Goal: Information Seeking & Learning: Learn about a topic

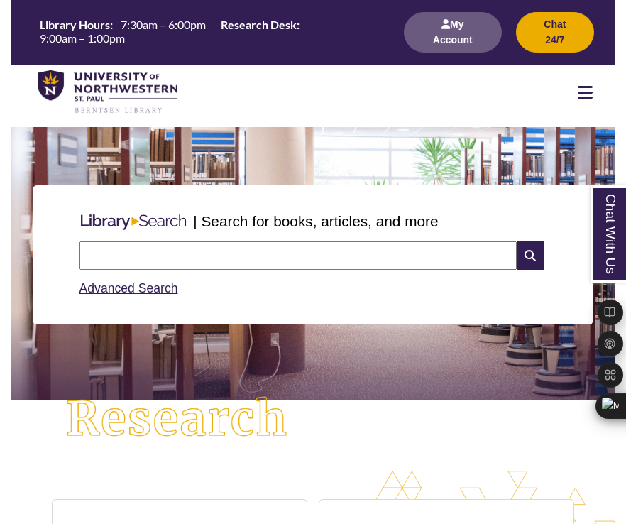
click at [579, 95] on icon at bounding box center [585, 92] width 15 height 17
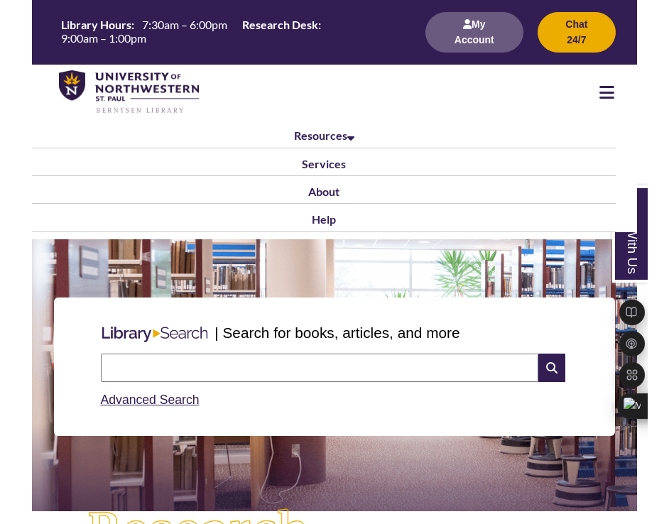
scroll to position [189, 770]
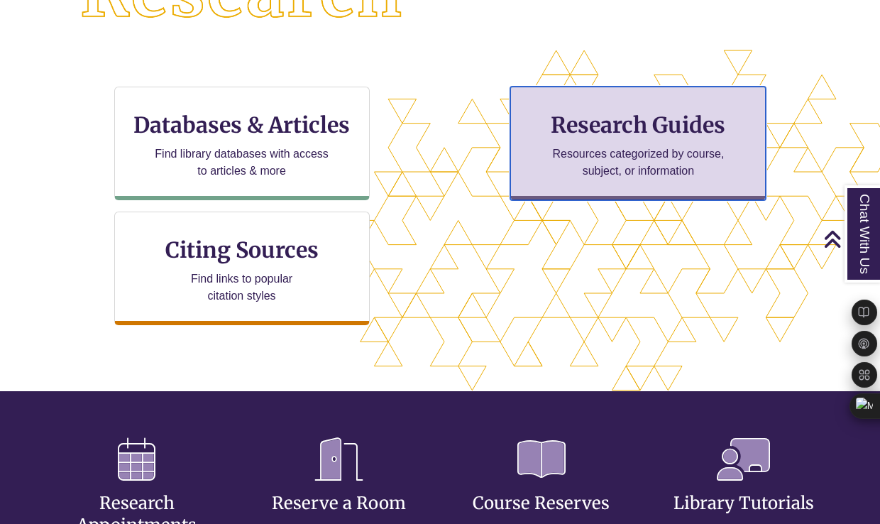
click at [625, 159] on p "Resources categorized by course, subject, or information" at bounding box center [638, 162] width 185 height 34
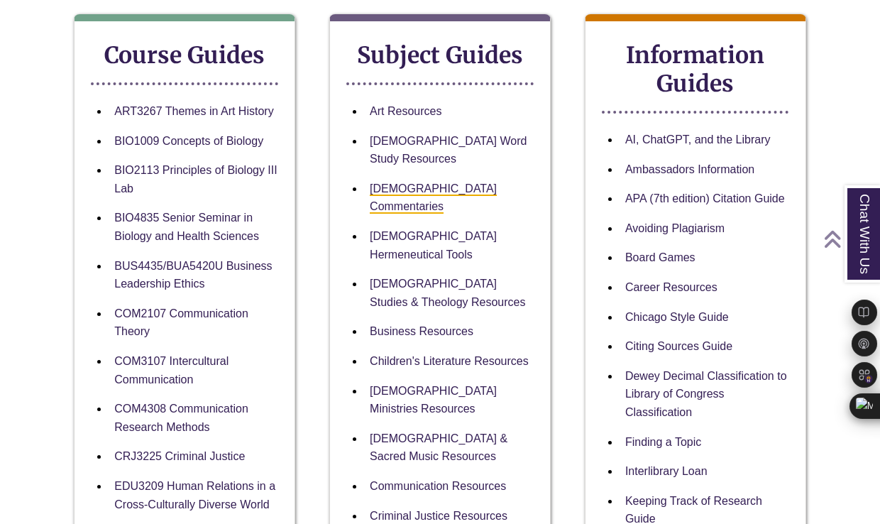
scroll to position [274, 0]
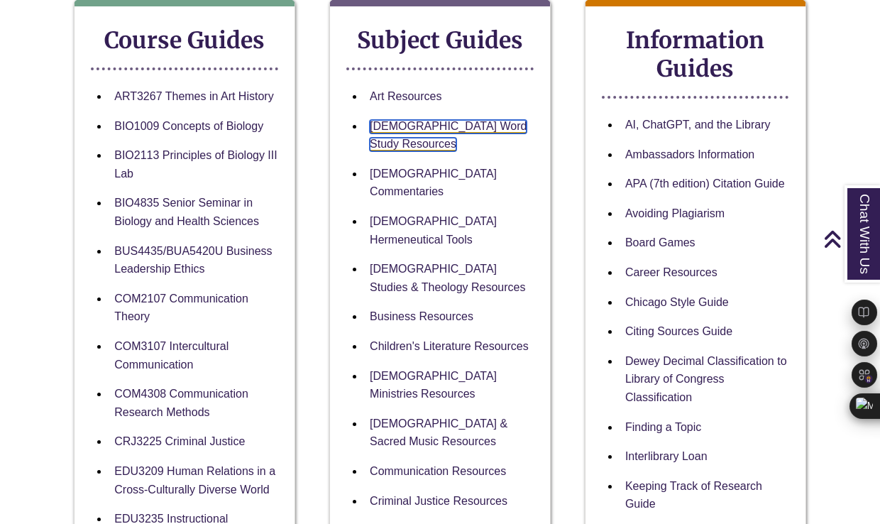
click at [476, 132] on link "[DEMOGRAPHIC_DATA] Word Study Resources" at bounding box center [448, 136] width 157 height 32
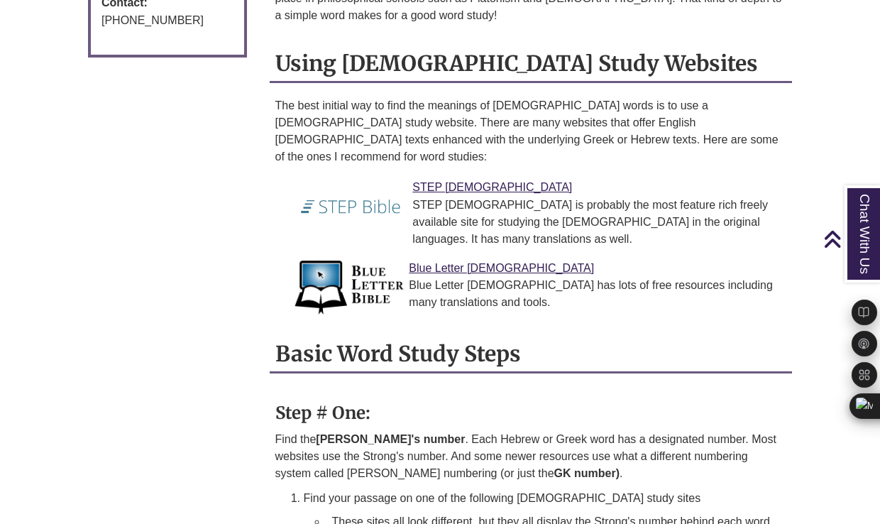
scroll to position [1094, 0]
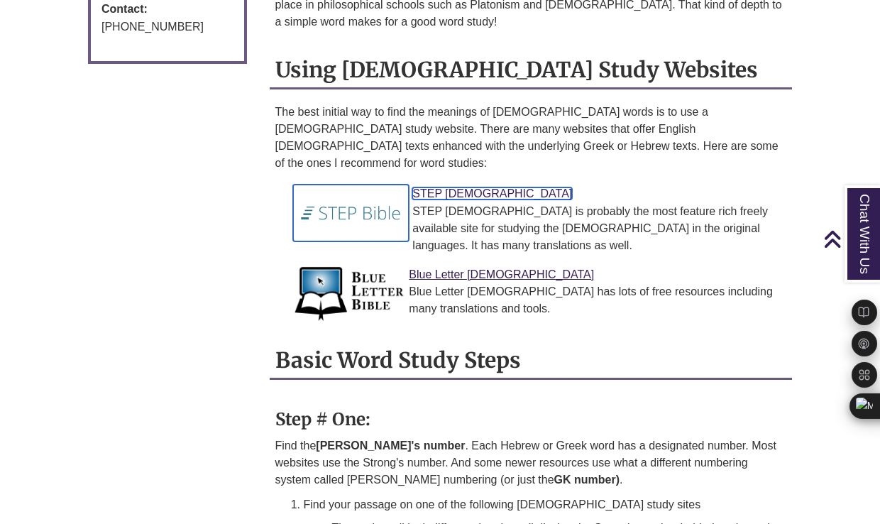
click at [446, 187] on link "STEP [DEMOGRAPHIC_DATA]" at bounding box center [492, 193] width 160 height 12
